Goal: Transaction & Acquisition: Purchase product/service

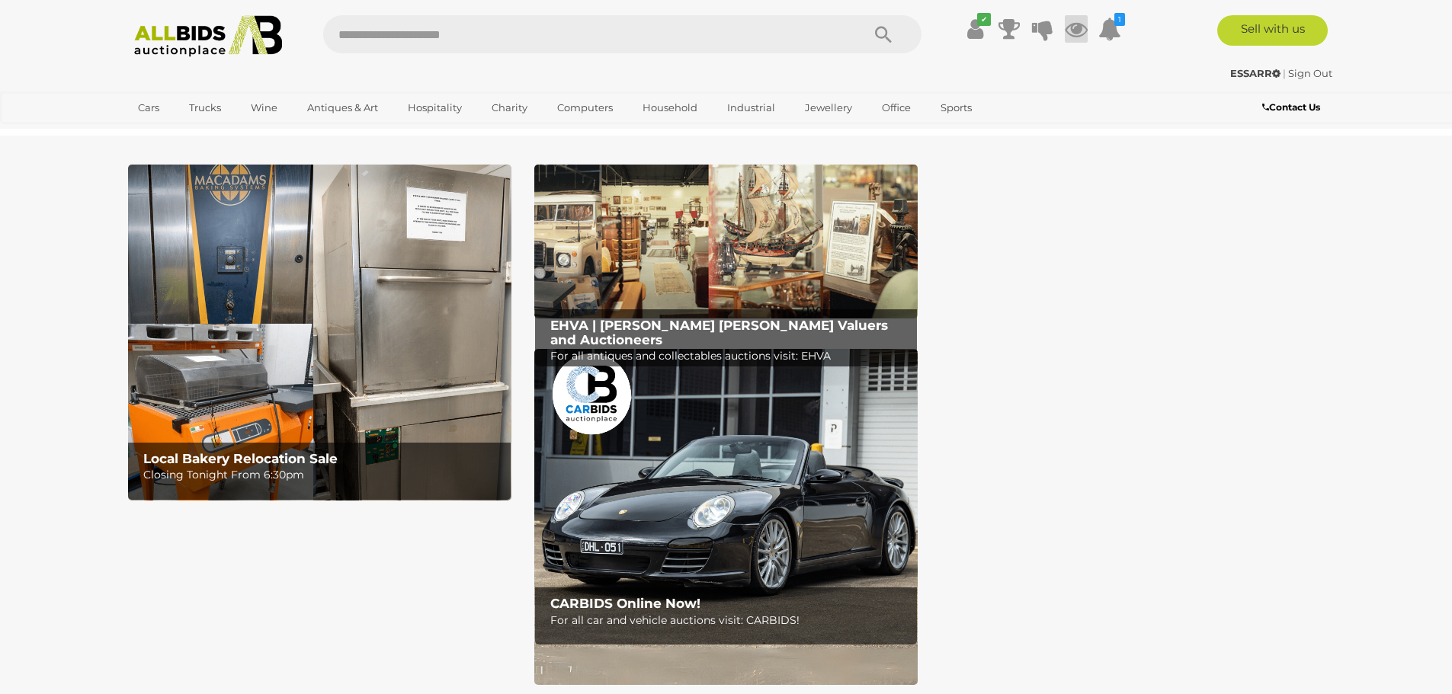
click at [1075, 34] on icon at bounding box center [1076, 28] width 23 height 27
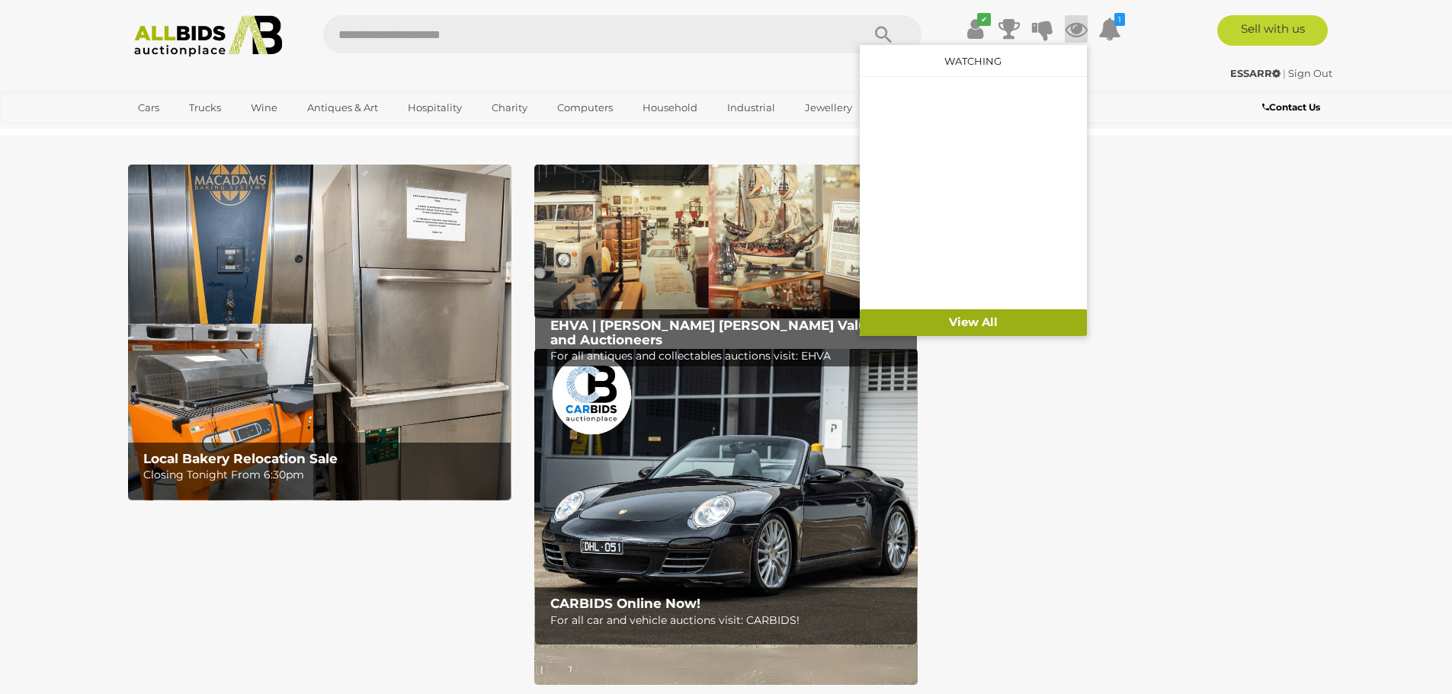
click at [994, 319] on link "View All" at bounding box center [973, 322] width 227 height 27
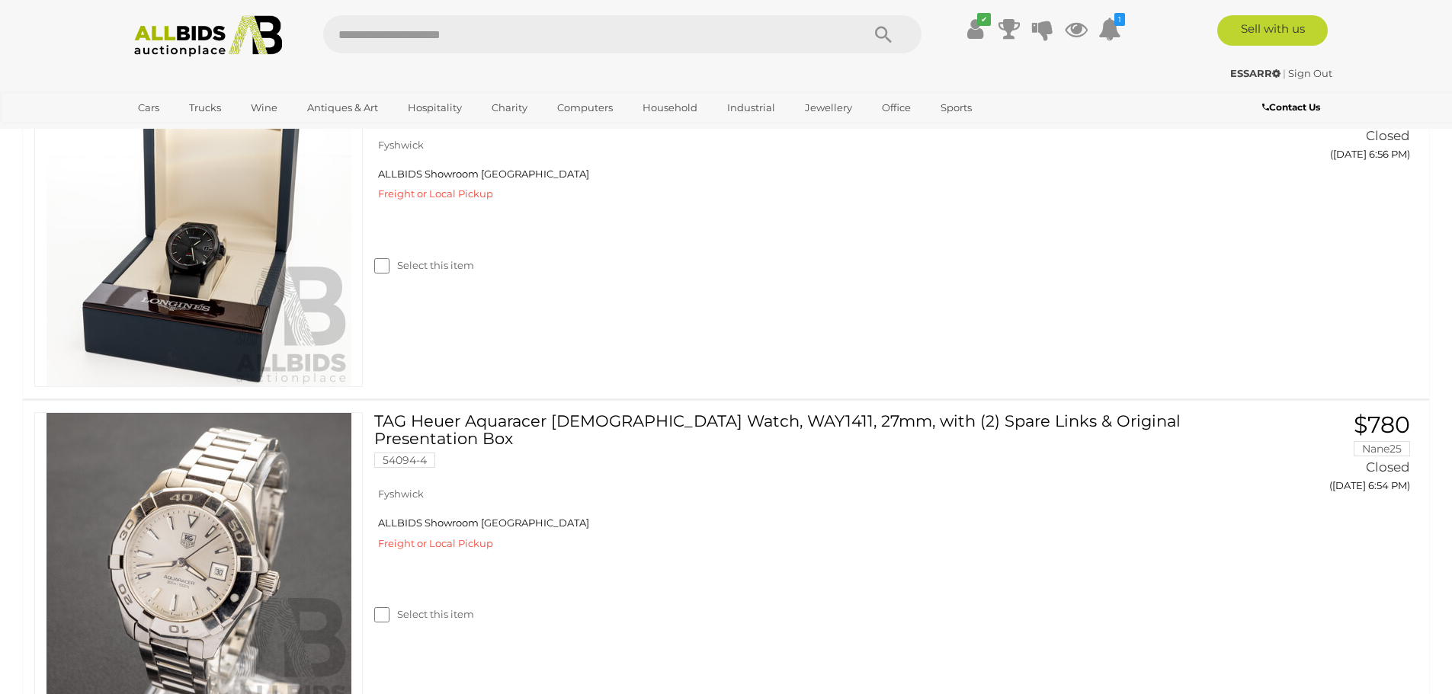
scroll to position [915, 0]
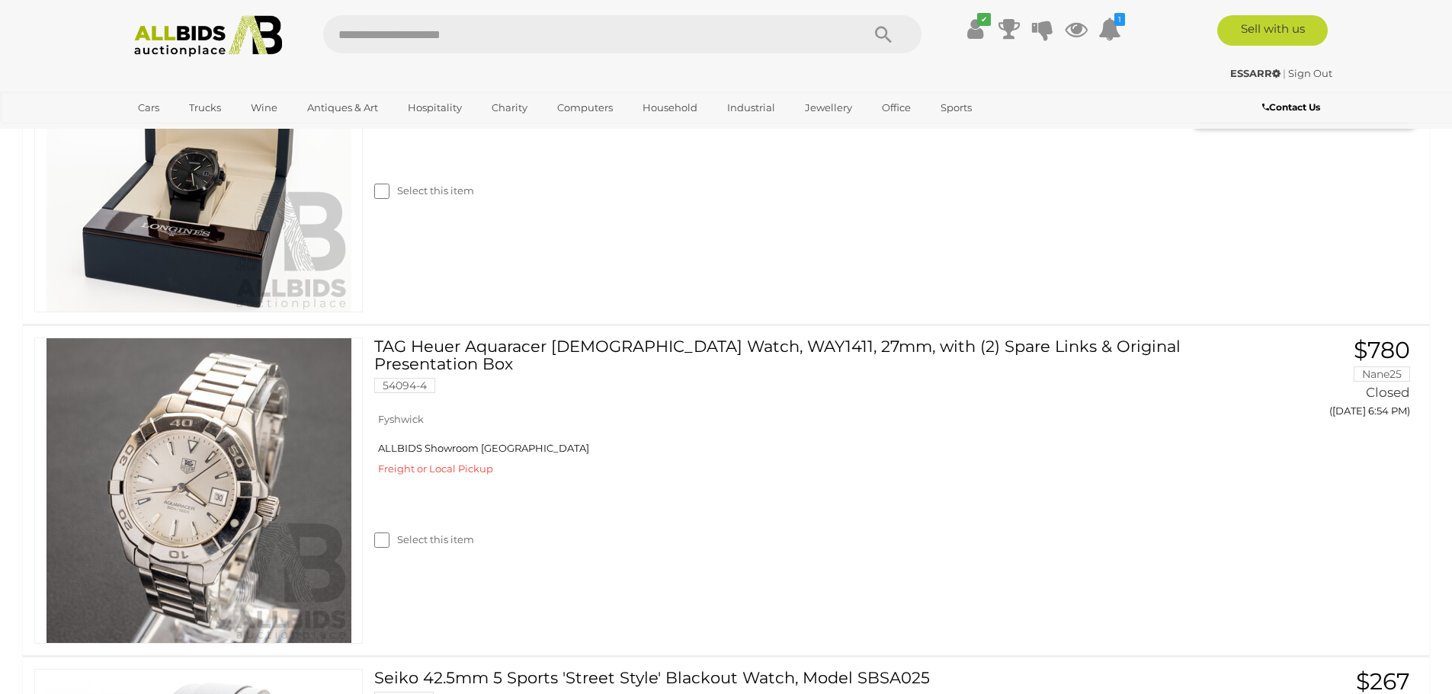
click at [220, 303] on link at bounding box center [198, 159] width 329 height 306
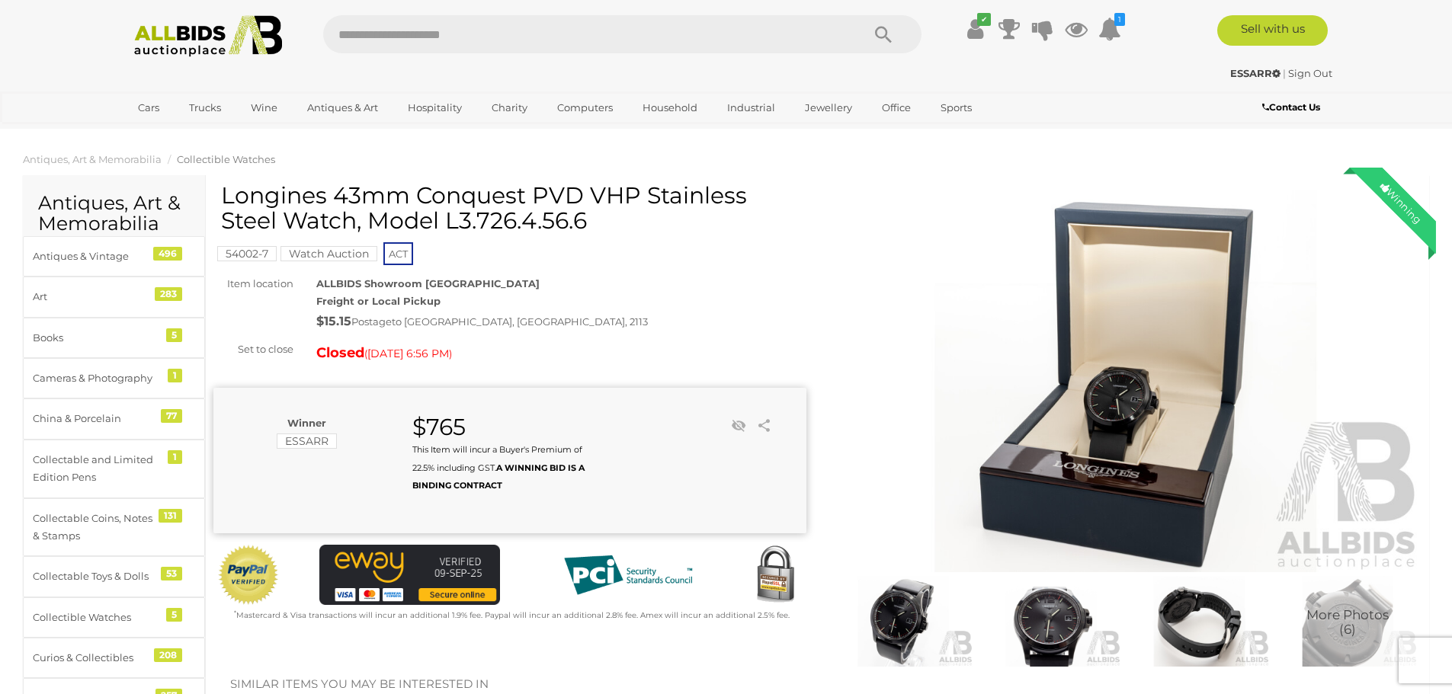
click at [1052, 626] on img at bounding box center [1051, 621] width 140 height 91
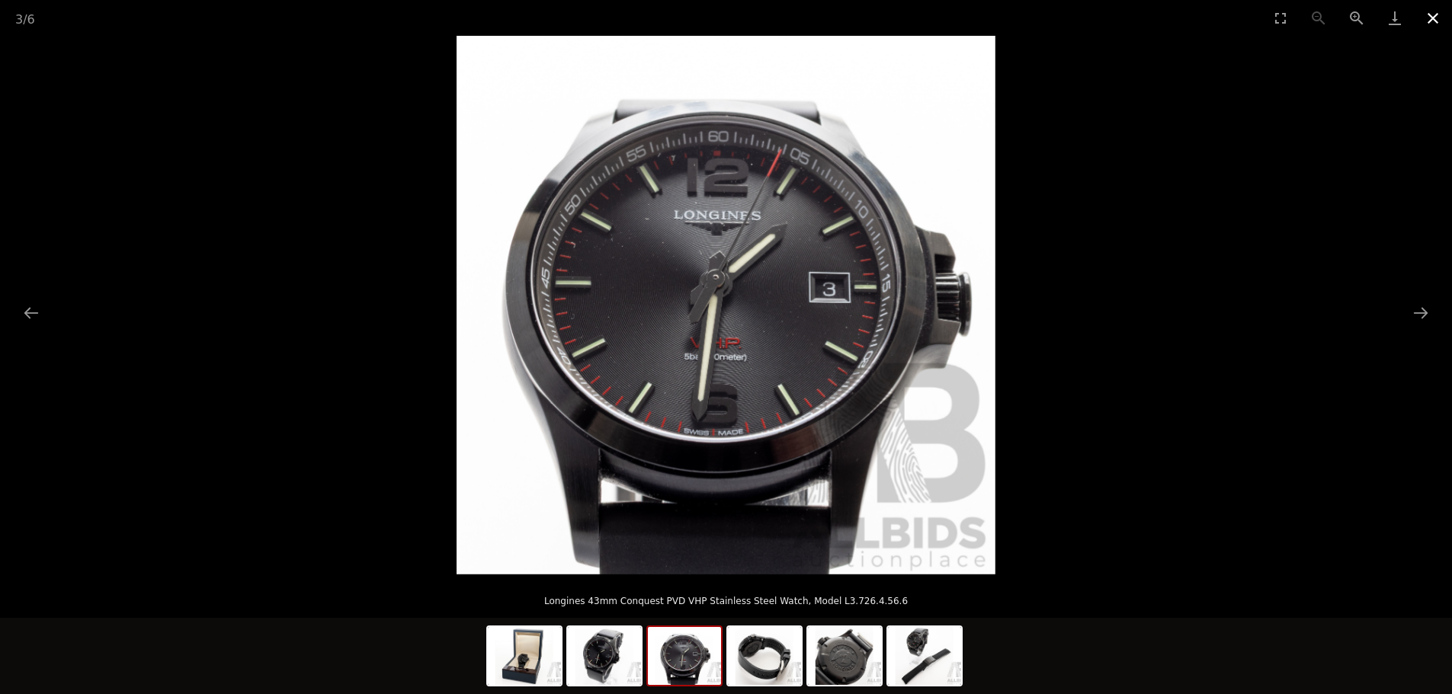
click at [1435, 24] on button "Close gallery" at bounding box center [1433, 18] width 38 height 36
